Goal: Find specific page/section: Find specific page/section

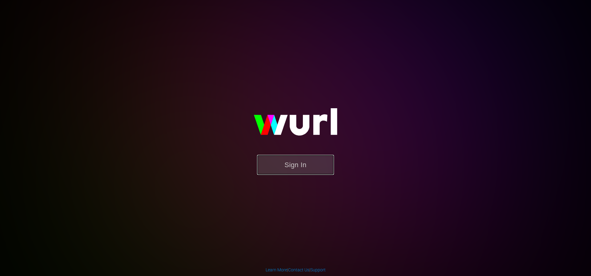
click at [301, 160] on button "Sign In" at bounding box center [295, 165] width 77 height 20
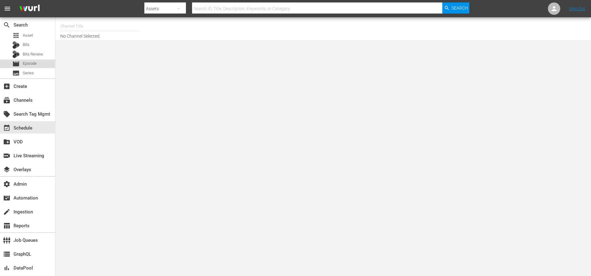
click at [34, 63] on span "Episode" at bounding box center [30, 63] width 14 height 6
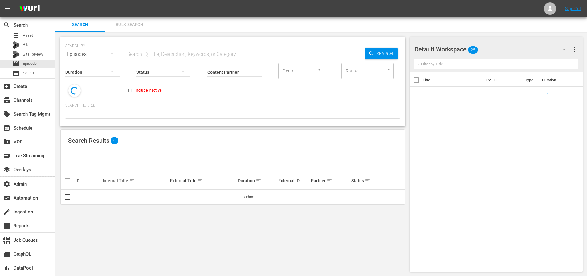
click at [155, 50] on input "text" at bounding box center [245, 54] width 239 height 15
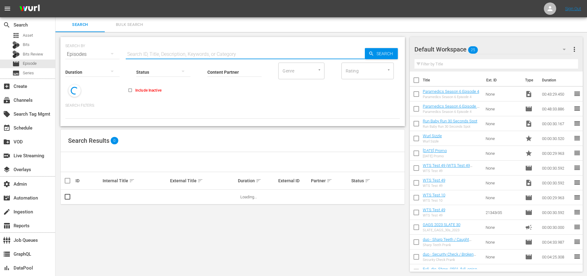
paste input "Under the Gun"
type input "Under the Gun"
click at [368, 55] on icon "button" at bounding box center [371, 54] width 6 height 6
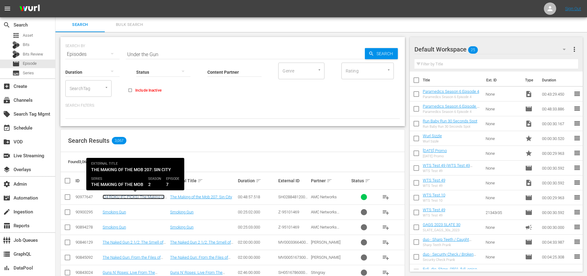
click at [127, 195] on link "(24 ROKU IFC PICKS) The Making of the Mob 207: Sin City" at bounding box center [134, 198] width 62 height 9
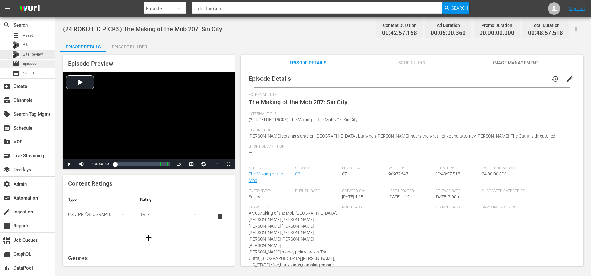
click at [27, 67] on div "movie Episode" at bounding box center [24, 63] width 24 height 9
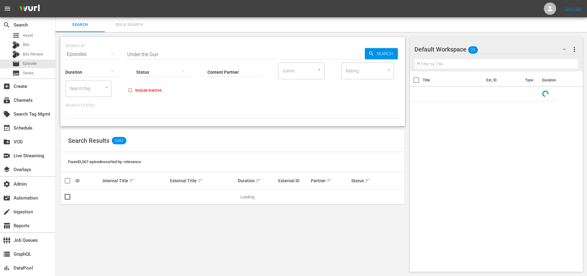
click at [163, 53] on input "Under the Gun" at bounding box center [245, 54] width 239 height 15
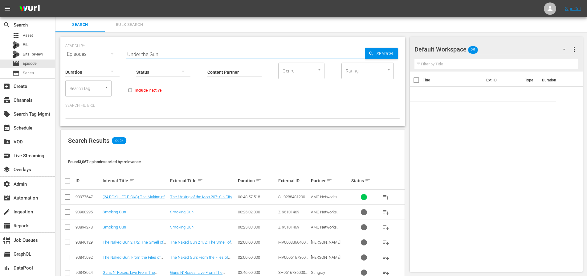
paste input "EP055571720002"
click at [204, 53] on input "Under the EP055571720002" at bounding box center [245, 54] width 239 height 15
paste input "text"
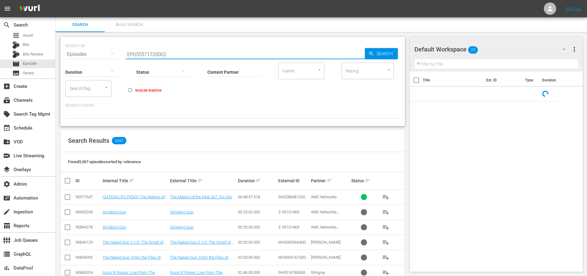
click at [348, 51] on input "EP055571720002" at bounding box center [245, 54] width 239 height 15
type input "EP055571720002"
click at [383, 53] on span "Search" at bounding box center [386, 53] width 24 height 11
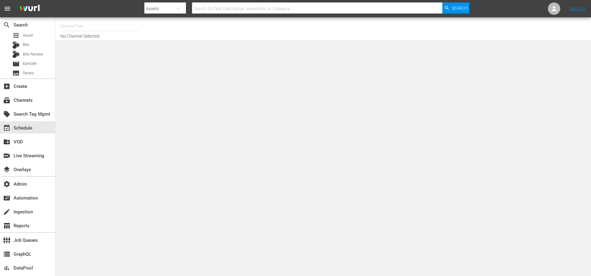
click at [245, 10] on input "text" at bounding box center [317, 8] width 250 height 15
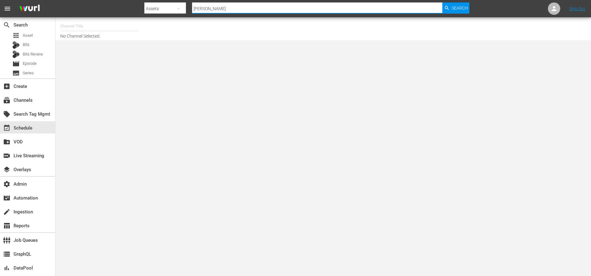
type input "power"
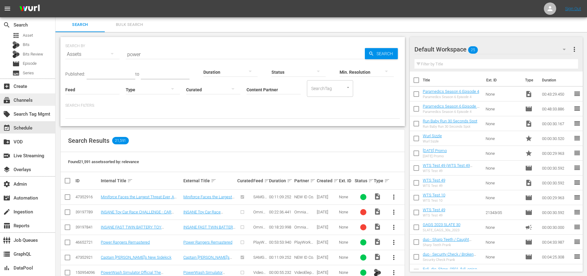
click at [16, 102] on div "subscriptions Channels" at bounding box center [17, 99] width 34 height 6
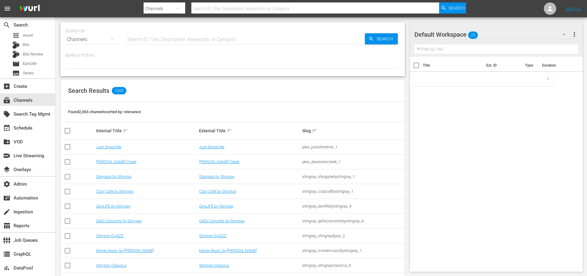
click at [242, 8] on input "text" at bounding box center [315, 8] width 248 height 15
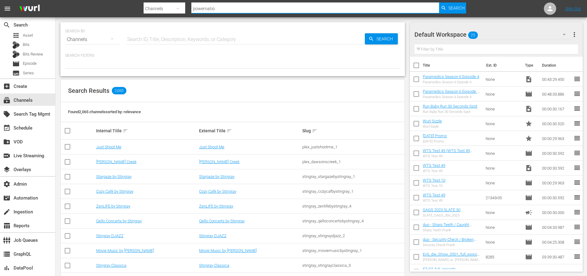
type input "powernation"
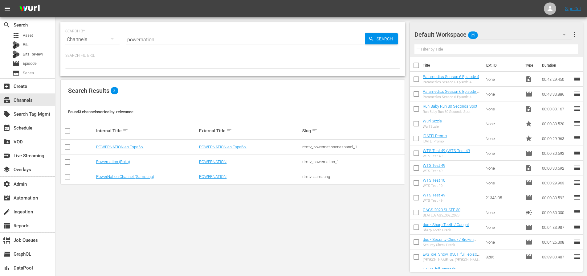
click at [272, 162] on div "POWERNATION" at bounding box center [249, 161] width 101 height 5
click at [266, 162] on div "POWERNATION" at bounding box center [249, 161] width 101 height 5
click at [330, 162] on div "rtmtv_powernation_1" at bounding box center [352, 161] width 101 height 5
copy div "rtmtv_powernation_1"
